Goal: Task Accomplishment & Management: Manage account settings

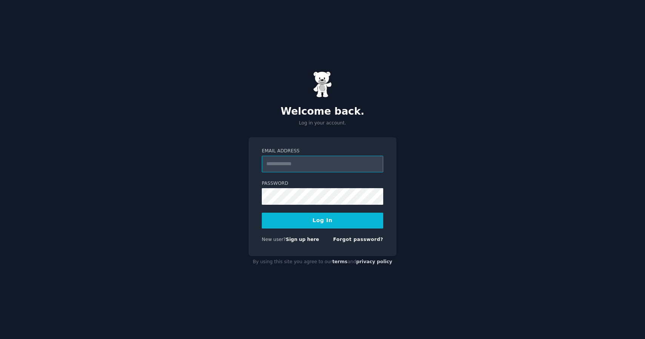
paste input "**********"
type input "**********"
click at [297, 220] on button "Log In" at bounding box center [322, 221] width 121 height 16
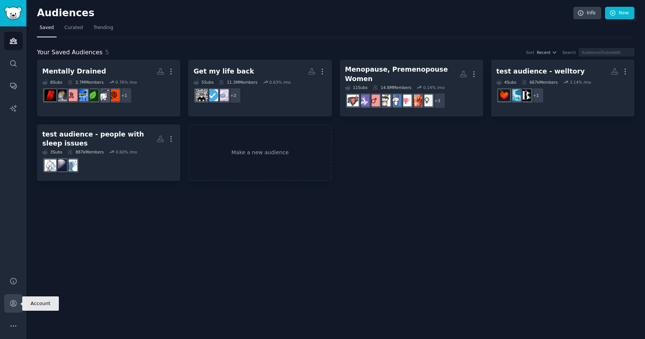
click at [12, 305] on icon "Sidebar" at bounding box center [13, 304] width 6 height 6
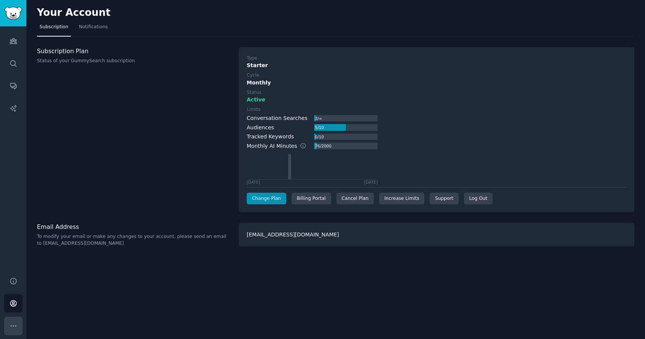
click at [6, 333] on button "More" at bounding box center [13, 326] width 18 height 18
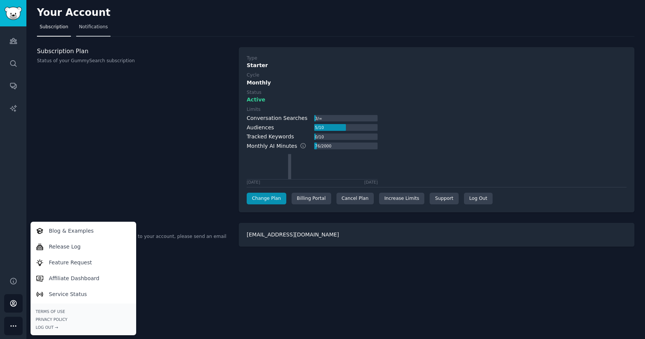
click at [102, 22] on link "Notifications" at bounding box center [93, 28] width 34 height 15
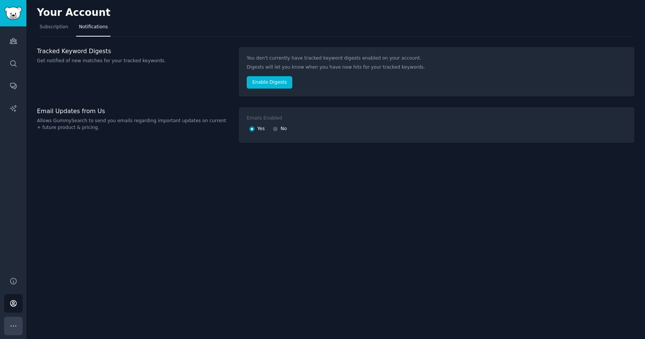
click at [9, 324] on icon "Sidebar" at bounding box center [13, 326] width 8 height 8
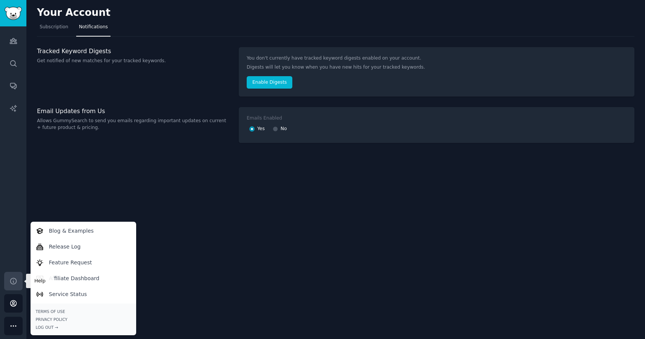
click at [12, 277] on icon "Sidebar" at bounding box center [13, 281] width 8 height 8
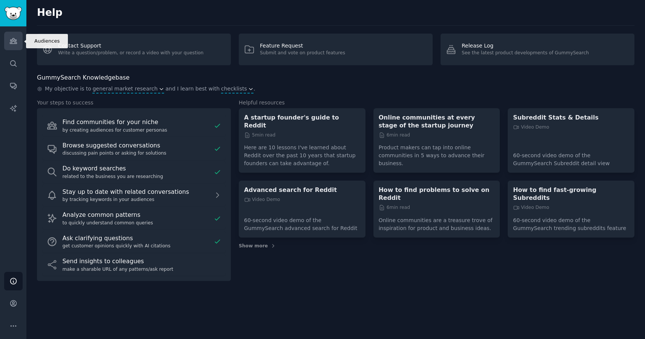
click at [10, 37] on icon "Sidebar" at bounding box center [13, 41] width 8 height 8
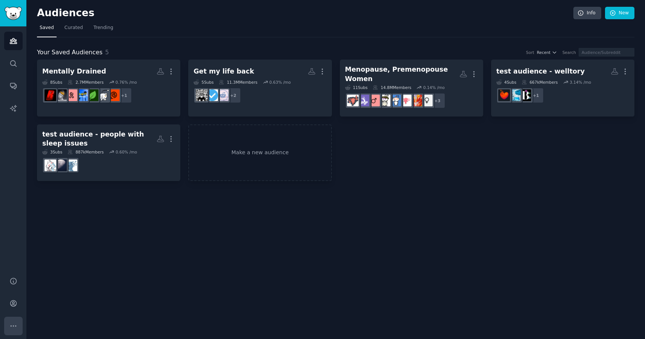
click at [8, 322] on button "More" at bounding box center [13, 326] width 18 height 18
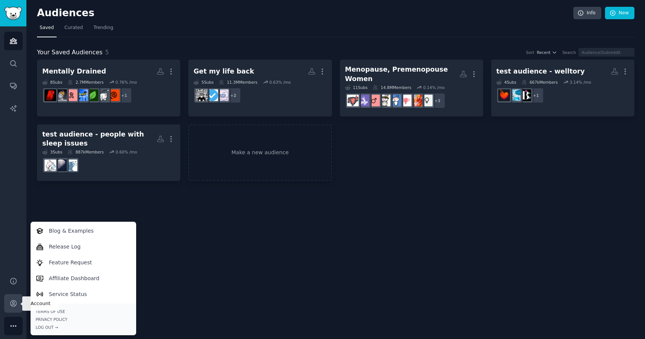
click at [15, 305] on icon "Sidebar" at bounding box center [13, 304] width 6 height 6
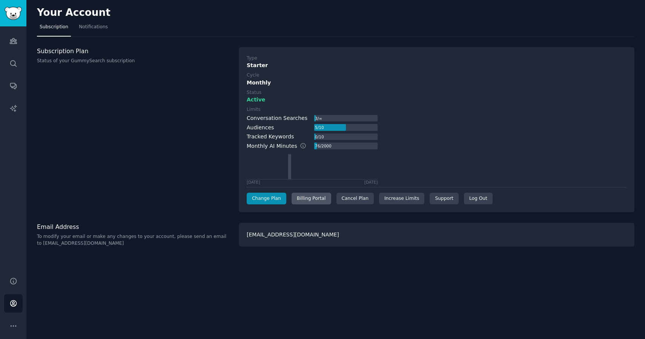
click at [312, 195] on div "Billing Portal" at bounding box center [312, 199] width 40 height 12
click at [309, 203] on div "Billing Portal" at bounding box center [312, 199] width 40 height 12
